Goal: Share content: Share content

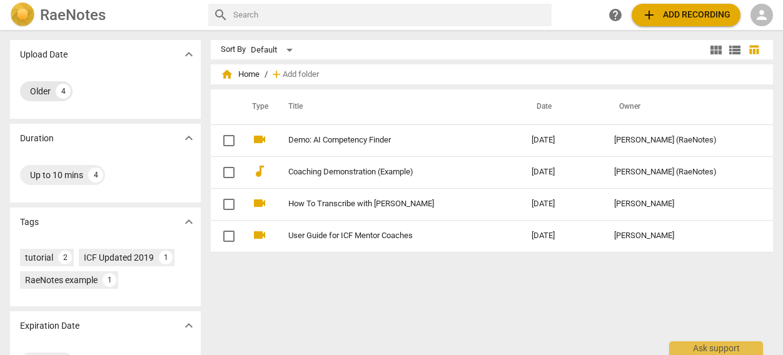
click at [41, 90] on div "Older" at bounding box center [40, 91] width 21 height 13
click at [191, 44] on div "Upload Date expand_more" at bounding box center [105, 54] width 191 height 29
click at [46, 90] on div "Older" at bounding box center [40, 91] width 21 height 13
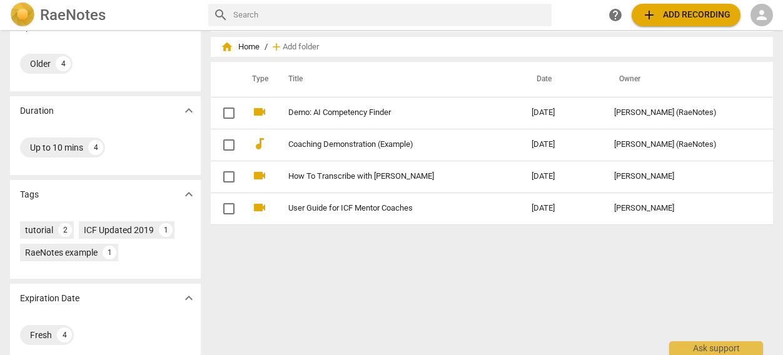
scroll to position [40, 0]
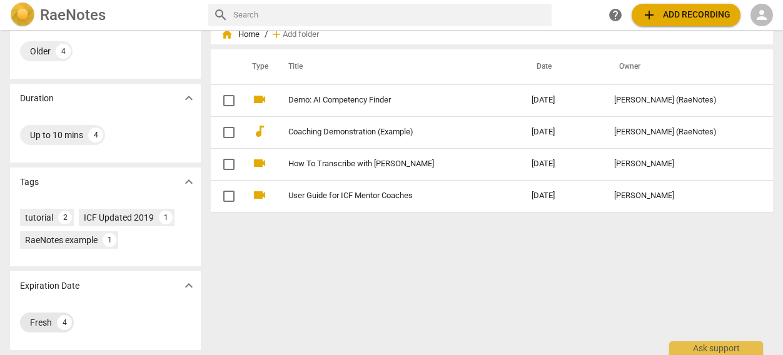
click at [45, 325] on div "Fresh" at bounding box center [41, 323] width 22 height 13
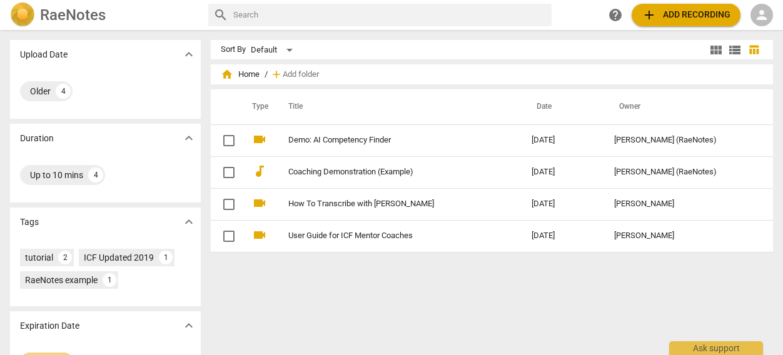
click at [763, 16] on span "person" at bounding box center [762, 15] width 15 height 15
click at [756, 28] on li "Login" at bounding box center [751, 30] width 45 height 30
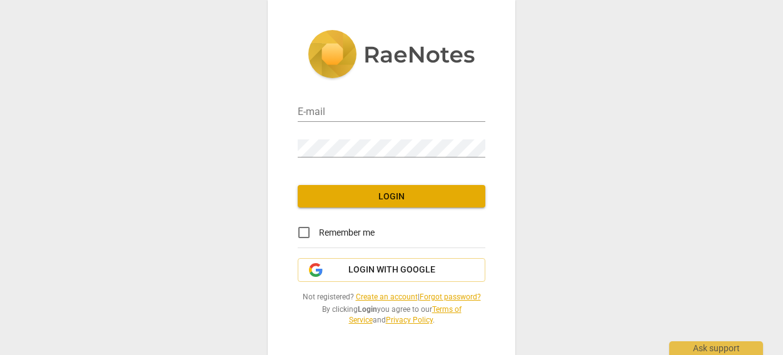
type input "[EMAIL_ADDRESS][DOMAIN_NAME]"
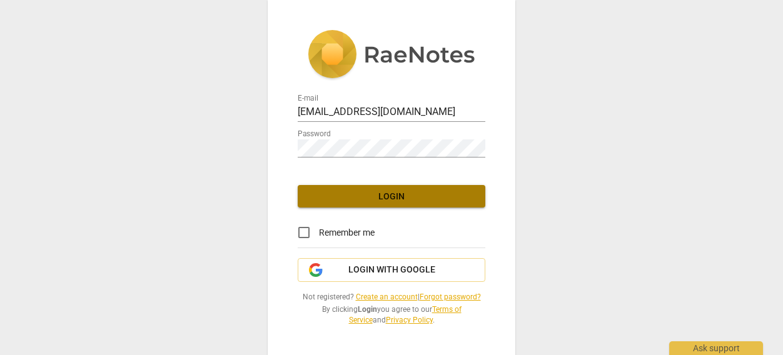
click at [382, 195] on span "Login" at bounding box center [392, 197] width 168 height 13
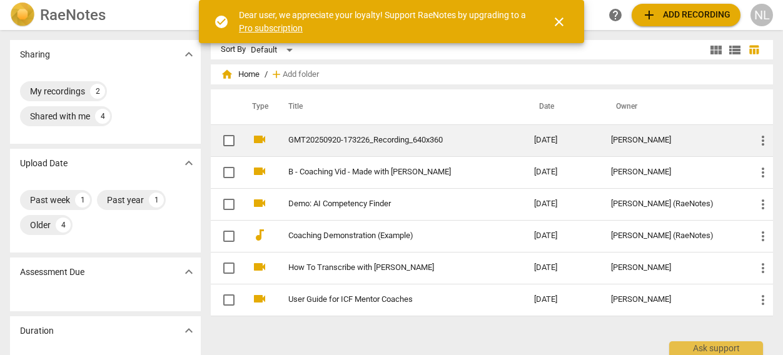
click at [596, 142] on td "[DATE]" at bounding box center [562, 141] width 77 height 32
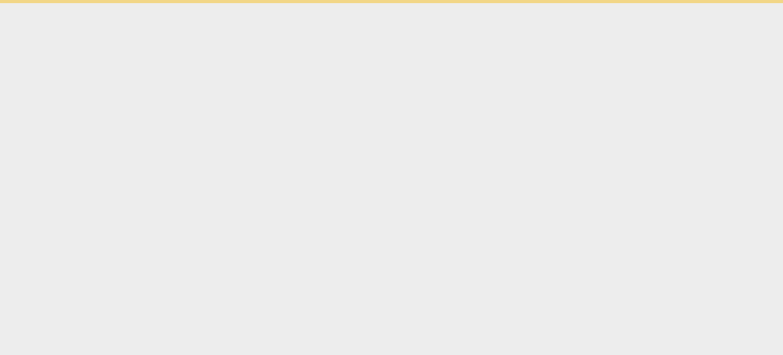
click at [596, 3] on html "check_circle Dear user, we appreciate your loyalty! Support RaeNotes by upgradi…" at bounding box center [391, 1] width 783 height 3
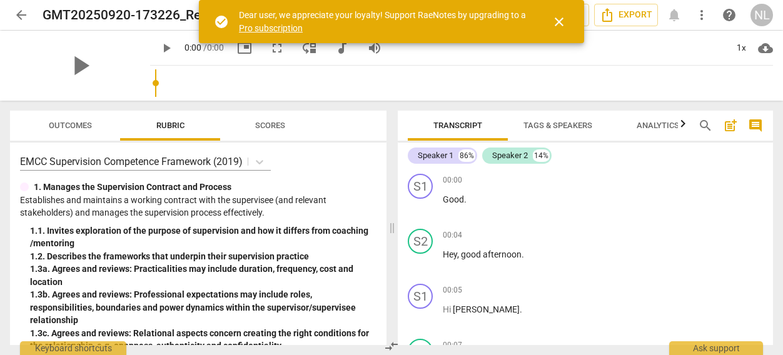
click at [556, 18] on span "close" at bounding box center [559, 21] width 15 height 15
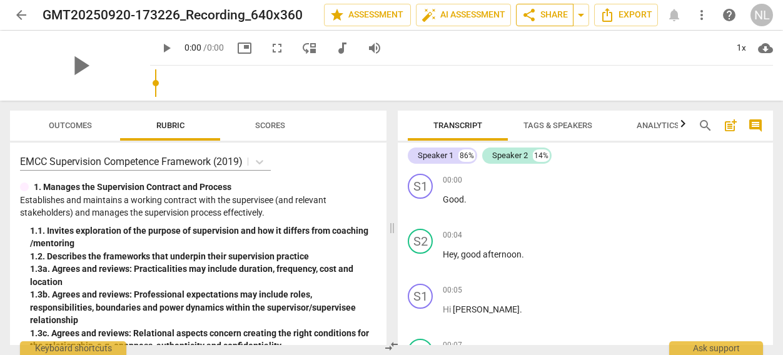
click at [539, 15] on span "share Share" at bounding box center [545, 15] width 46 height 15
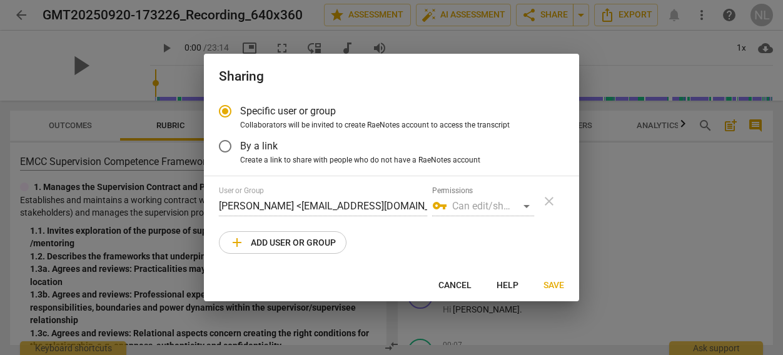
click at [284, 237] on span "add Add user or group" at bounding box center [283, 242] width 106 height 15
radio input "false"
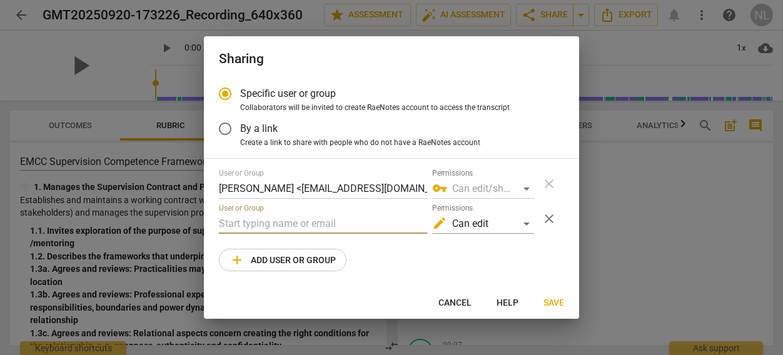
click at [261, 224] on input "text" at bounding box center [323, 224] width 208 height 20
paste input "[EMAIL_ADDRESS][DOMAIN_NAME]"
type input "[EMAIL_ADDRESS][DOMAIN_NAME]"
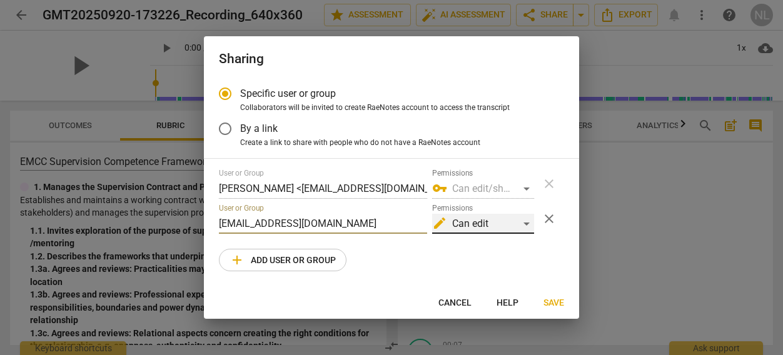
click at [529, 223] on div "edit Can edit" at bounding box center [483, 224] width 102 height 20
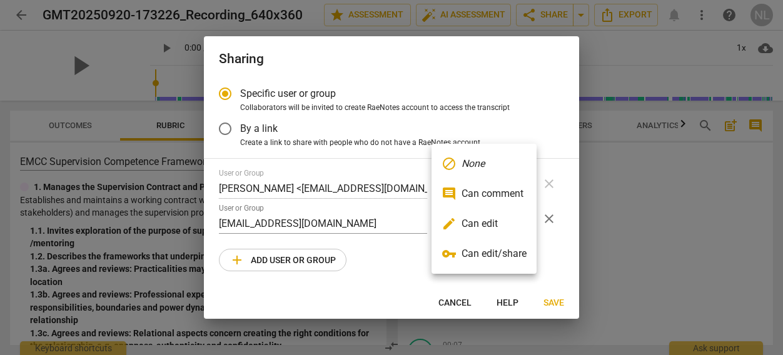
click at [495, 222] on li "edit Can edit" at bounding box center [484, 224] width 105 height 30
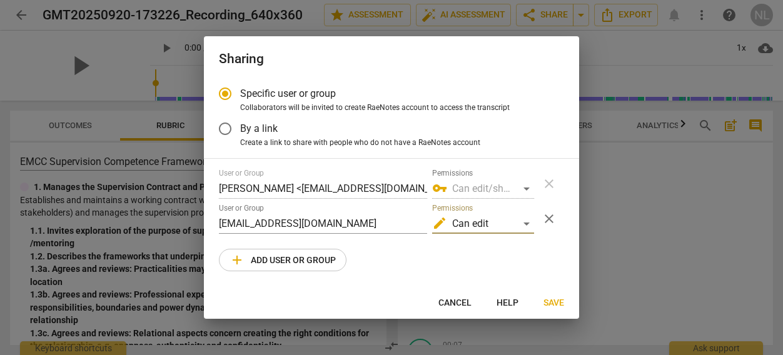
click at [548, 303] on span "Save" at bounding box center [554, 303] width 21 height 13
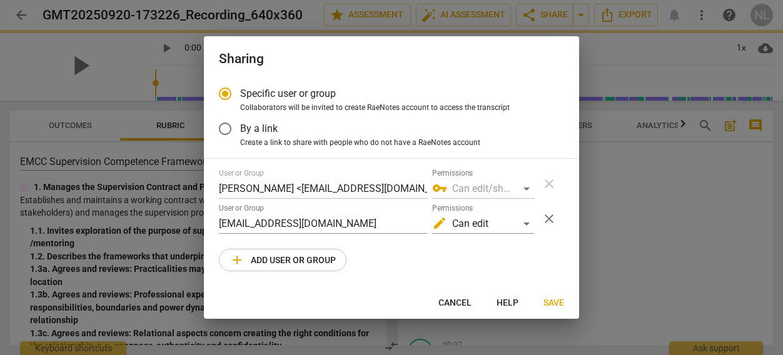
radio input "false"
type input "[PERSON_NAME] <[PERSON_NAME][EMAIL_ADDRESS][DOMAIN_NAME]>"
